Goal: Check status: Check status

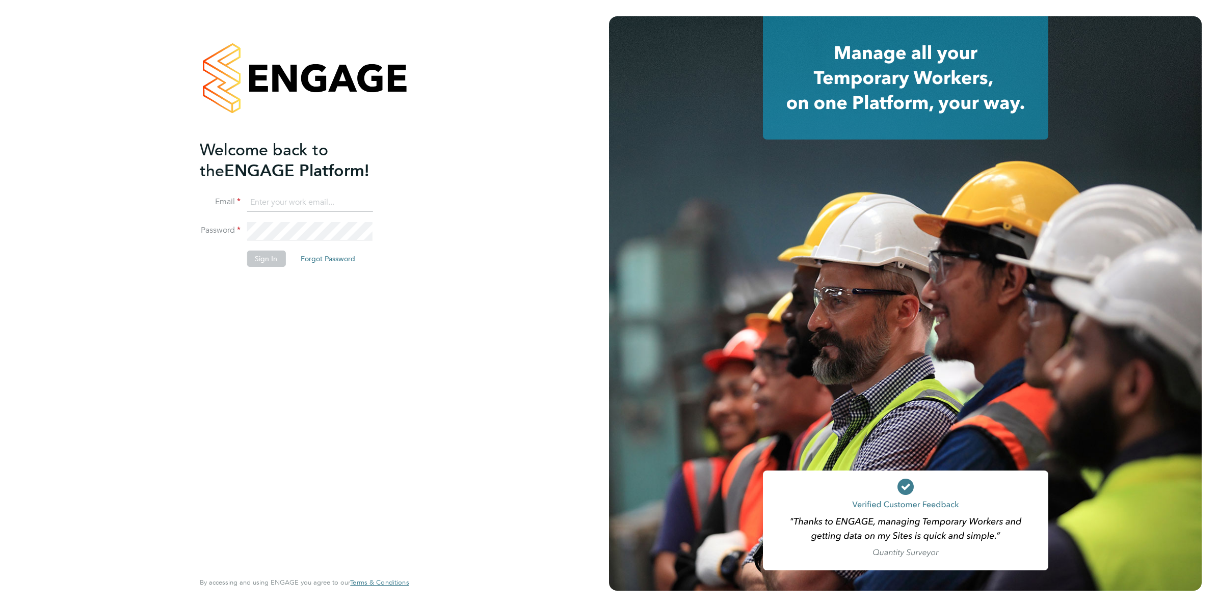
type input "Joanne@f-mead.com"
click at [260, 265] on button "Sign In" at bounding box center [266, 259] width 39 height 16
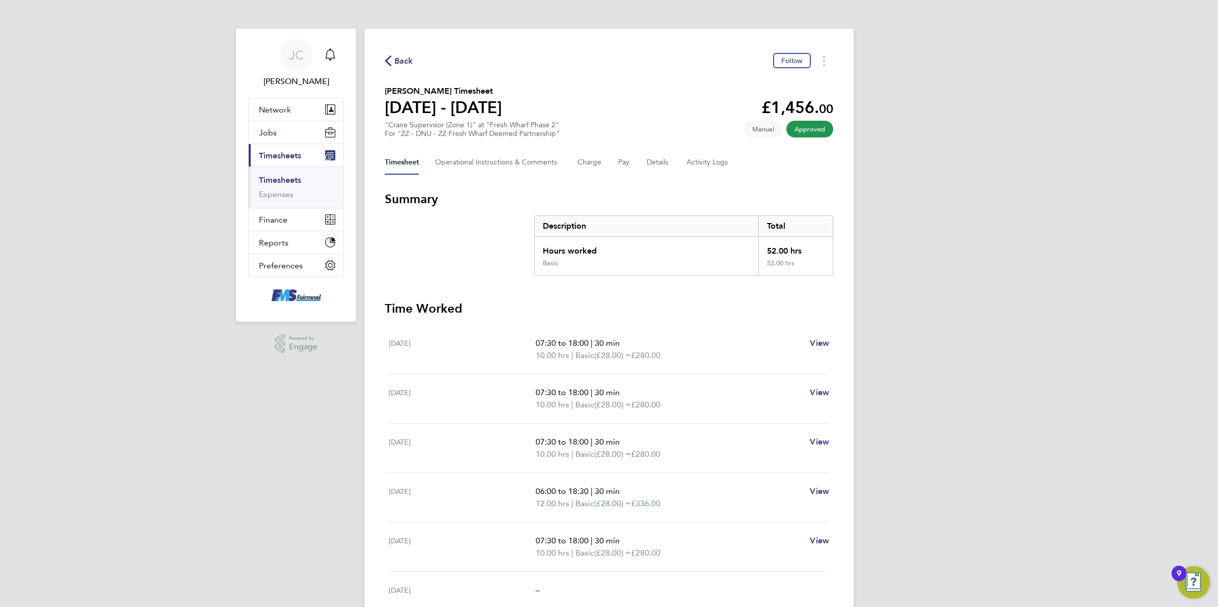
click at [411, 55] on span "Back" at bounding box center [403, 61] width 19 height 12
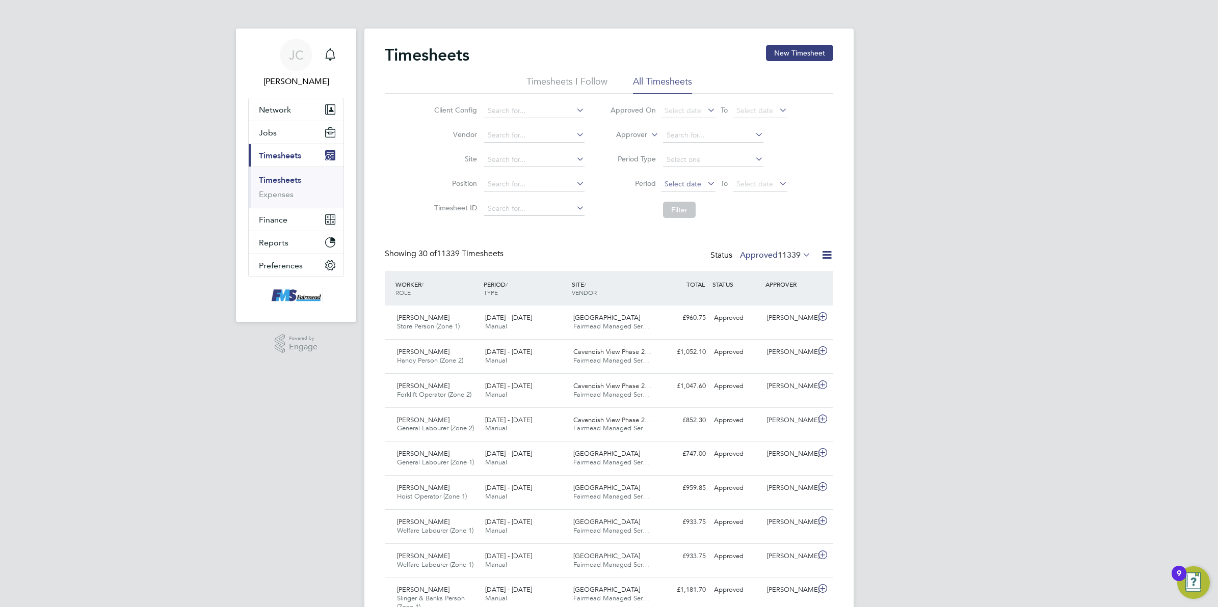
click at [699, 182] on span "Select date" at bounding box center [682, 183] width 37 height 9
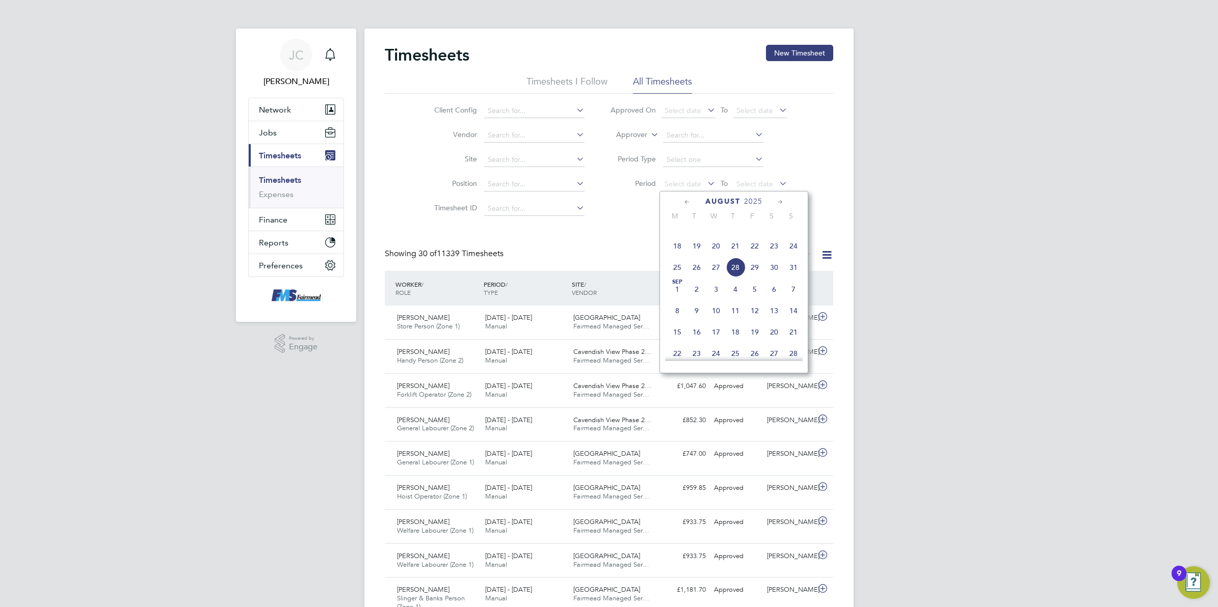
drag, startPoint x: 676, startPoint y: 261, endPoint x: 680, endPoint y: 256, distance: 6.1
click at [676, 256] on span "18" at bounding box center [676, 245] width 19 height 19
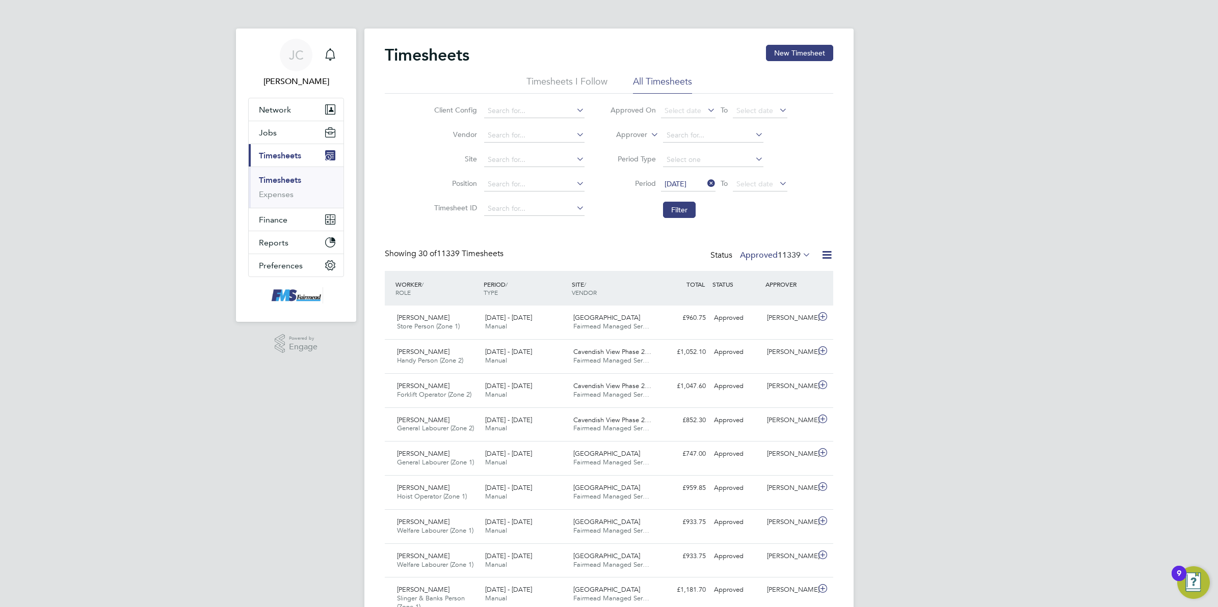
click at [770, 179] on span "Select date" at bounding box center [754, 183] width 37 height 9
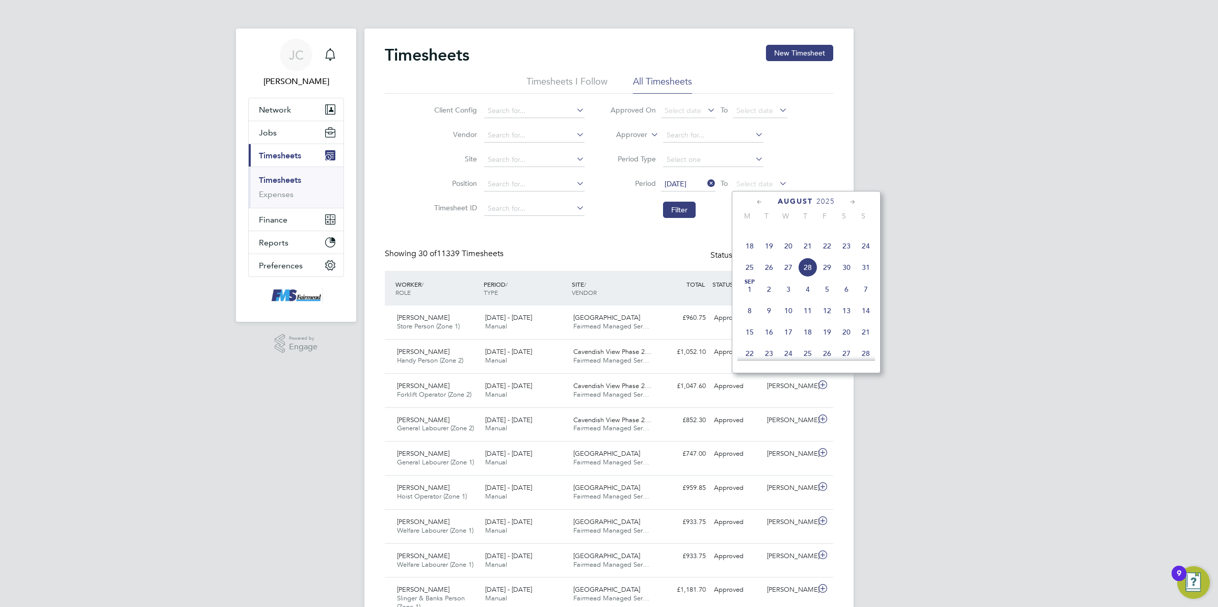
drag, startPoint x: 865, startPoint y: 261, endPoint x: 828, endPoint y: 245, distance: 40.4
click at [865, 256] on span "24" at bounding box center [865, 245] width 19 height 19
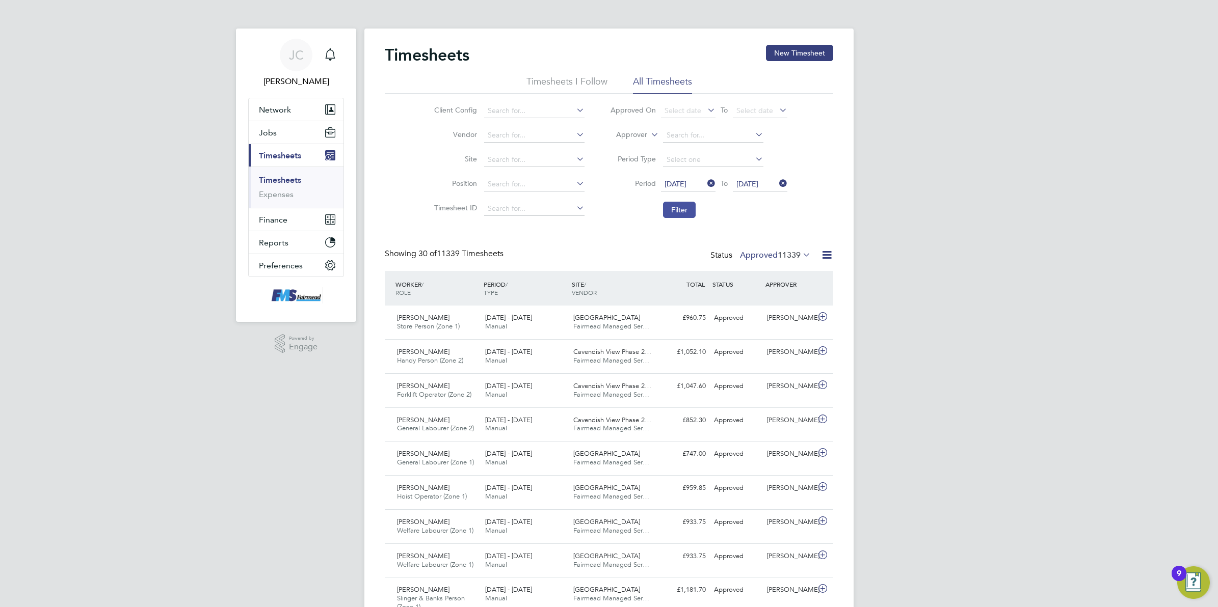
click at [668, 211] on button "Filter" at bounding box center [679, 210] width 33 height 16
click at [814, 253] on div at bounding box center [823, 255] width 20 height 13
click at [800, 251] on icon at bounding box center [800, 255] width 0 height 14
click at [792, 297] on li "Submitted" at bounding box center [775, 302] width 47 height 14
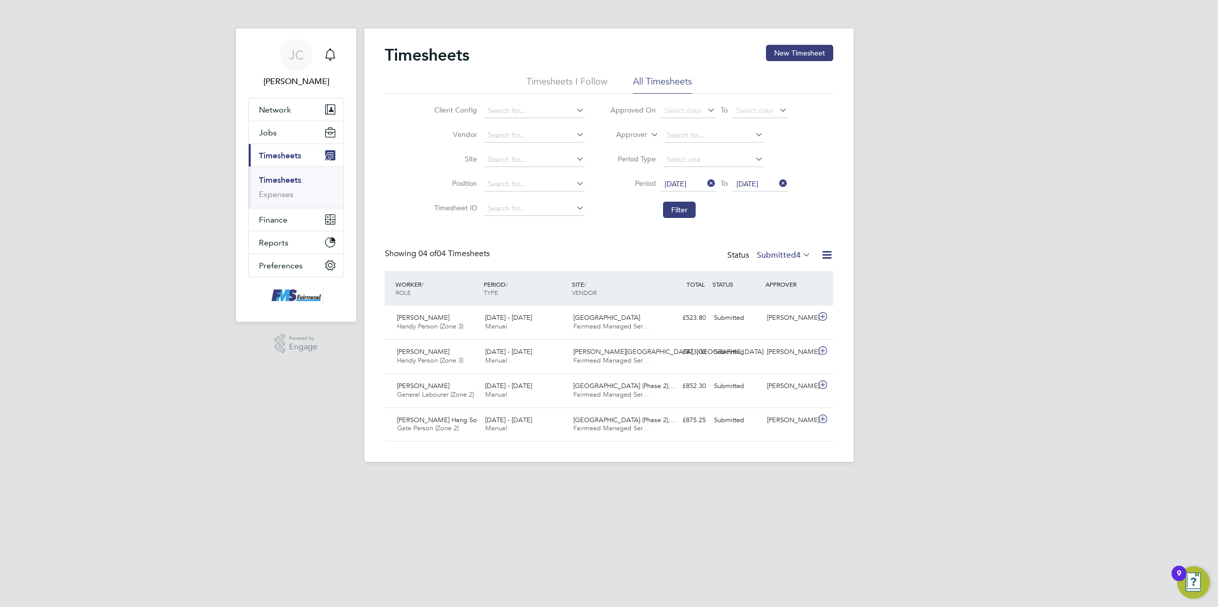
click at [1028, 325] on div "[PERSON_NAME] Notifications Applications: Network Team Members Businesses Sites…" at bounding box center [609, 239] width 1218 height 478
